Goal: Check status: Check status

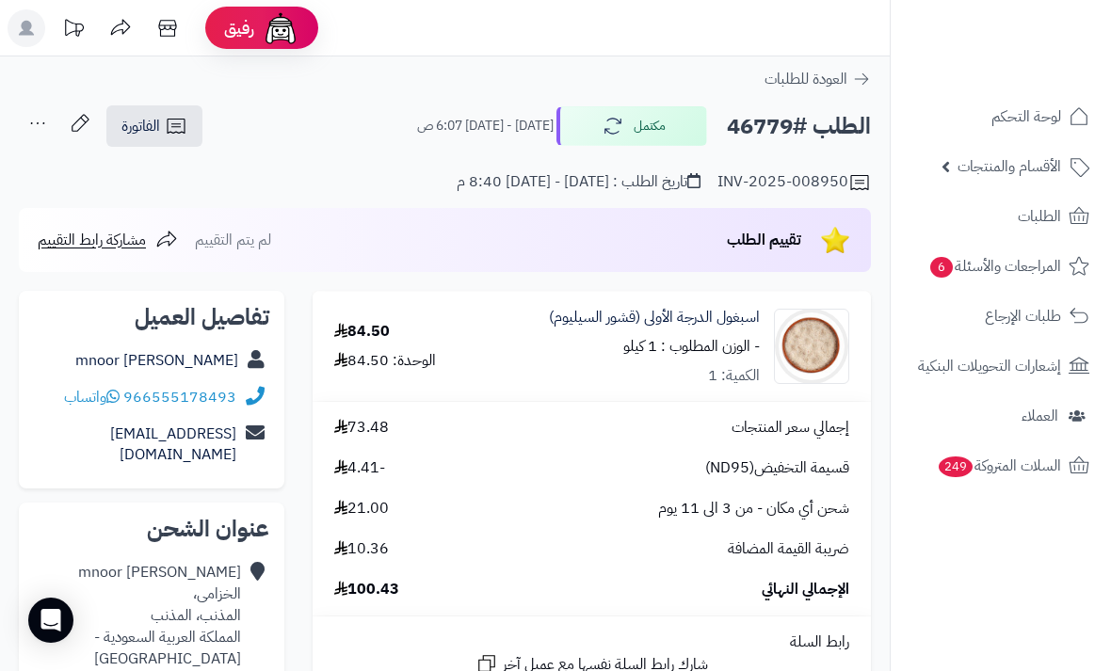
click at [1035, 214] on span "الطلبات" at bounding box center [1038, 216] width 43 height 26
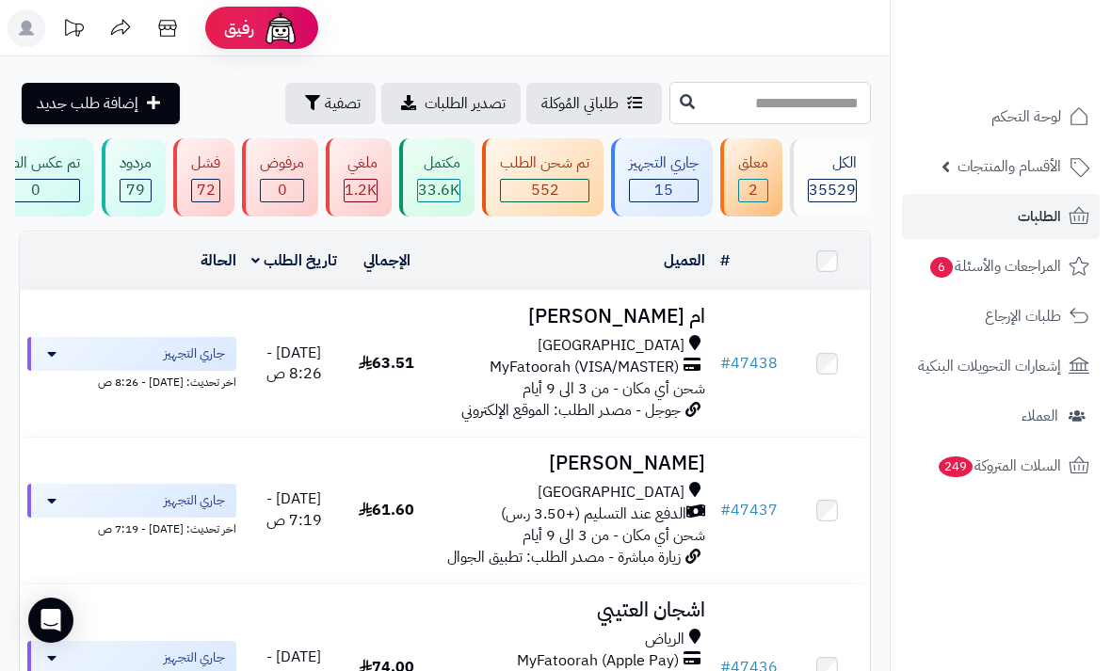
click at [720, 98] on input "text" at bounding box center [769, 103] width 201 height 42
type input "*"
type input "*****"
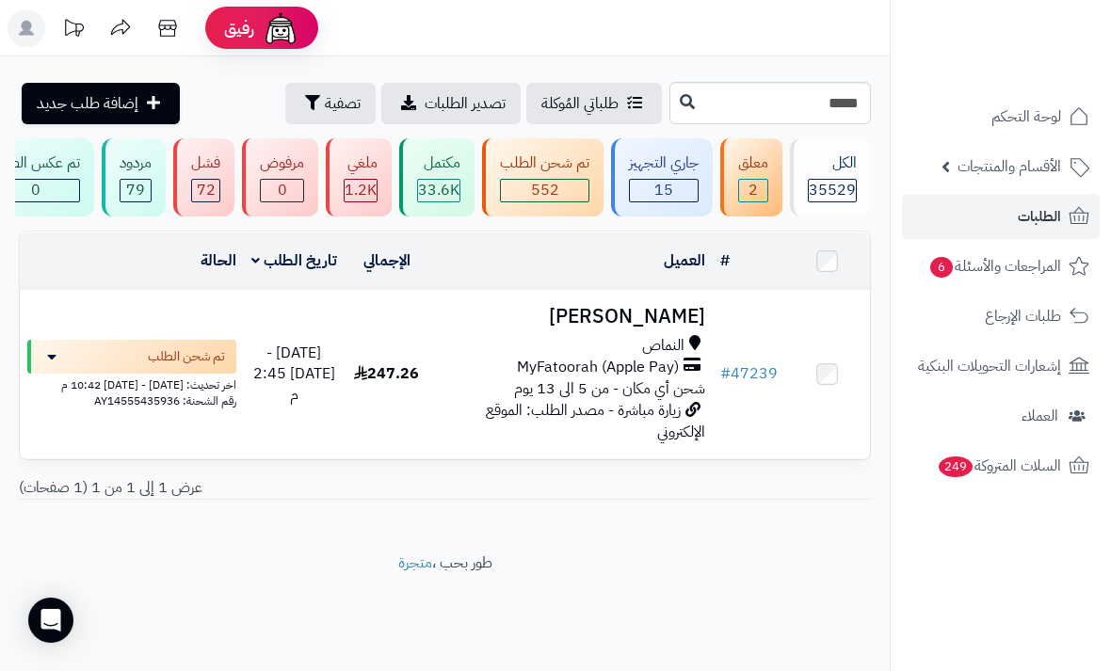
click at [670, 313] on h3 "[PERSON_NAME]" at bounding box center [571, 317] width 268 height 22
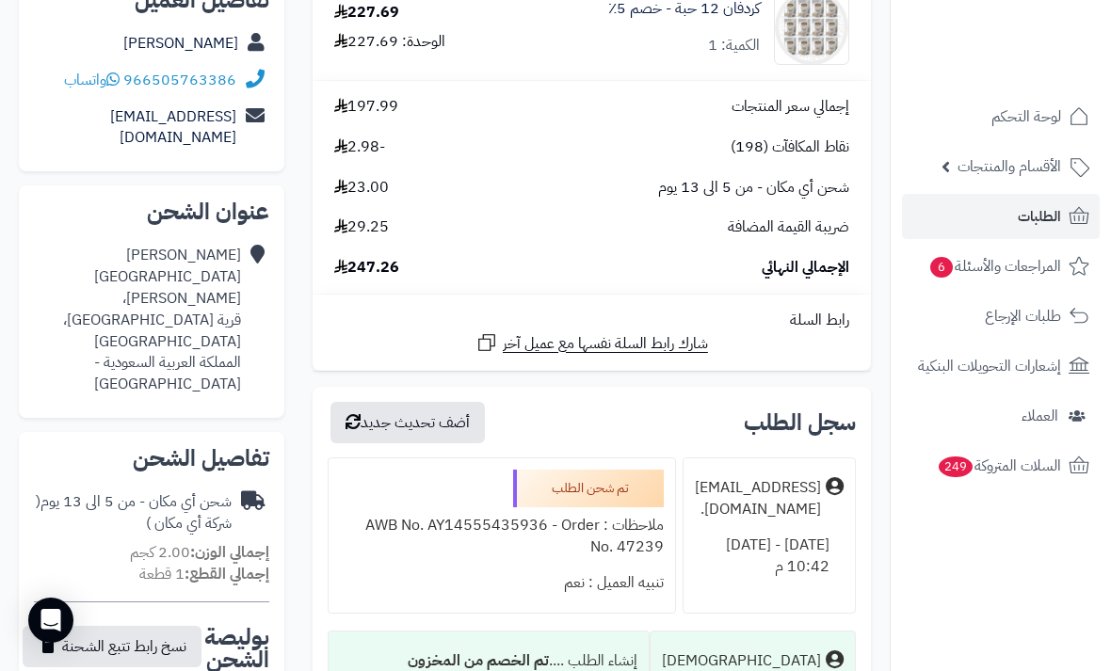
scroll to position [407, 0]
